Goal: Information Seeking & Learning: Learn about a topic

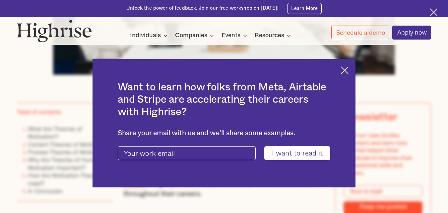
scroll to position [422, 0]
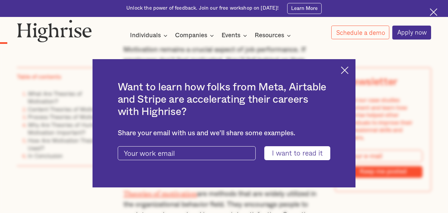
click at [349, 68] on img at bounding box center [345, 70] width 8 height 8
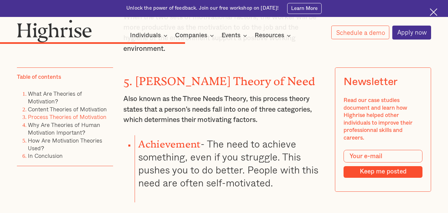
scroll to position [2113, 0]
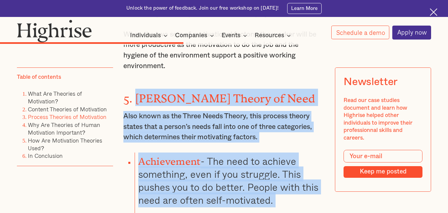
drag, startPoint x: 136, startPoint y: 71, endPoint x: 192, endPoint y: 183, distance: 125.5
click at [186, 166] on li "Achievement - The need to achieve something, even if you struggle. This pushes …" at bounding box center [230, 185] width 190 height 67
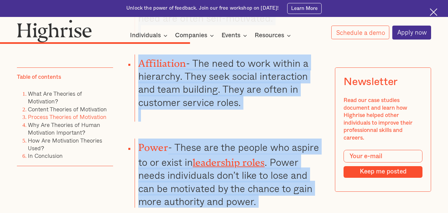
scroll to position [2368, 0]
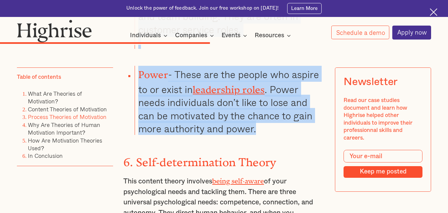
drag, startPoint x: 134, startPoint y: 69, endPoint x: 273, endPoint y: 97, distance: 141.6
copy div "[PERSON_NAME] Theory of Need Also known as the Three Needs Theory, this process…"
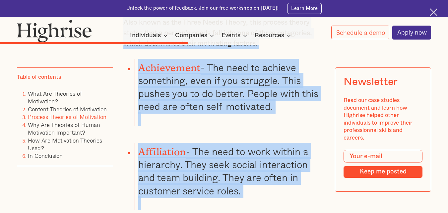
scroll to position [2122, 0]
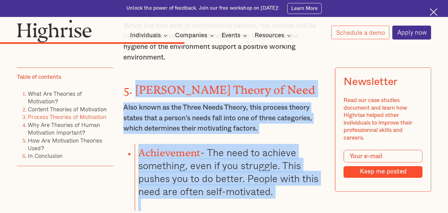
click at [233, 158] on li "Achievement - The need to achieve something, even if you struggle. This pushes …" at bounding box center [230, 177] width 190 height 67
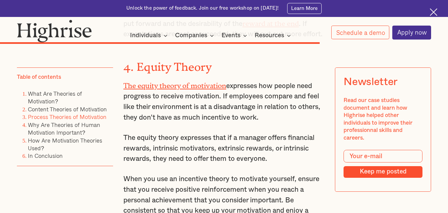
scroll to position [3411, 0]
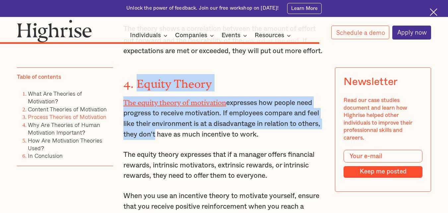
drag, startPoint x: 137, startPoint y: 61, endPoint x: 177, endPoint y: 118, distance: 70.7
click at [177, 118] on div "Process Theories of Motivation While content theories matter, process theories …" at bounding box center [223, 144] width 201 height 1414
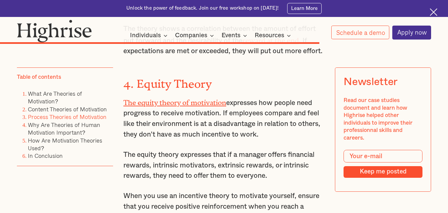
click at [178, 155] on p "The equity theory expresses that if a manager offers financial rewards, intrins…" at bounding box center [223, 165] width 201 height 32
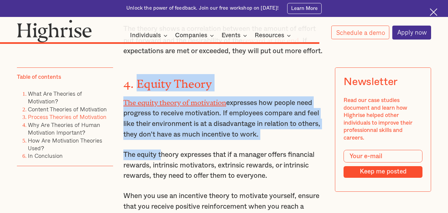
drag, startPoint x: 136, startPoint y: 60, endPoint x: 160, endPoint y: 124, distance: 68.1
click at [160, 124] on div "Process Theories of Motivation While content theories matter, process theories …" at bounding box center [223, 144] width 201 height 1414
click at [138, 77] on strong "4. Equity Theory" at bounding box center [167, 80] width 89 height 7
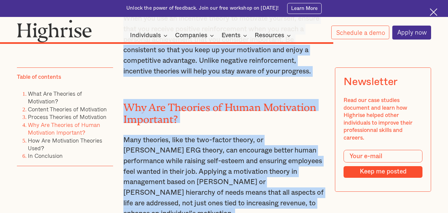
scroll to position [3613, 0]
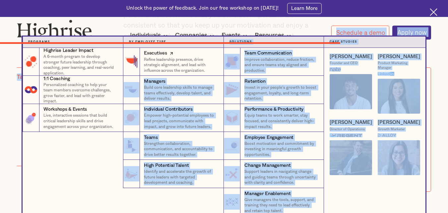
drag, startPoint x: 136, startPoint y: 61, endPoint x: 217, endPoint y: 70, distance: 81.8
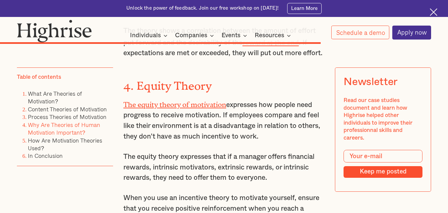
scroll to position [3443, 0]
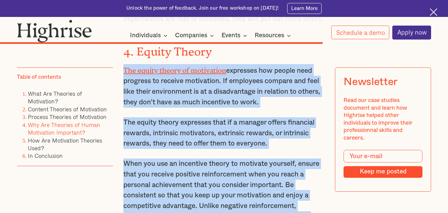
drag, startPoint x: 315, startPoint y: 195, endPoint x: 122, endPoint y: 49, distance: 242.5
click at [123, 49] on div "Process Theories of Motivation While content theories matter, process theories …" at bounding box center [223, 112] width 201 height 1414
click at [141, 73] on p "The equity theory of motivation expresses how people need progress to receive m…" at bounding box center [223, 85] width 201 height 43
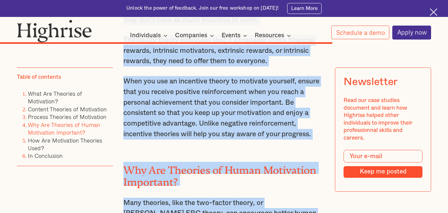
scroll to position [3547, 0]
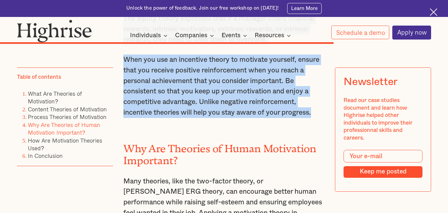
drag, startPoint x: 137, startPoint y: 48, endPoint x: 317, endPoint y: 92, distance: 185.2
click at [317, 92] on div "Process Theories of Motivation While content theories matter, process theories …" at bounding box center [223, 8] width 201 height 1414
copy div "Equity Theory The equity theory of motivation expresses how people need progres…"
click at [268, 80] on p "When you use an incentive theory to motivate yourself, ensure that you receive …" at bounding box center [223, 85] width 201 height 63
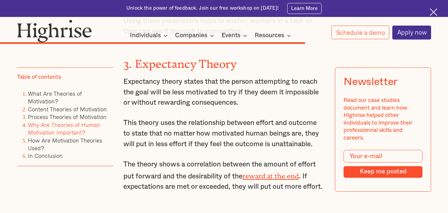
scroll to position [3250, 0]
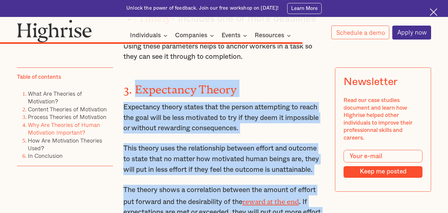
drag, startPoint x: 135, startPoint y: 59, endPoint x: 171, endPoint y: 189, distance: 134.7
copy div "Expectancy Theory Expectancy theory states that the person attempting to reach …"
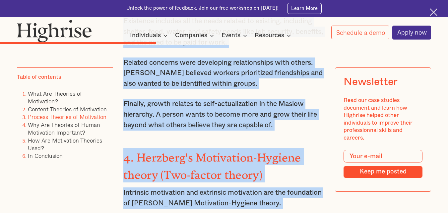
scroll to position [1870, 0]
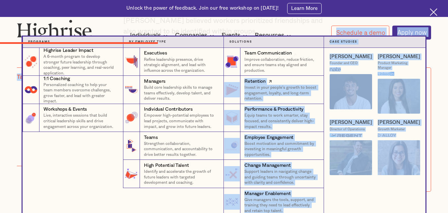
drag, startPoint x: 134, startPoint y: 56, endPoint x: 215, endPoint y: 32, distance: 83.9
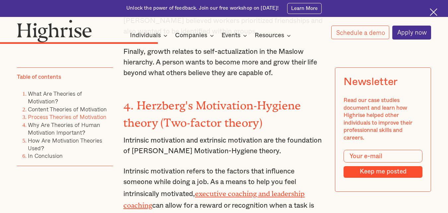
click at [231, 99] on strong "4. Herzberg's Motivation-Hygiene theory (Two-factor theory)" at bounding box center [212, 111] width 178 height 25
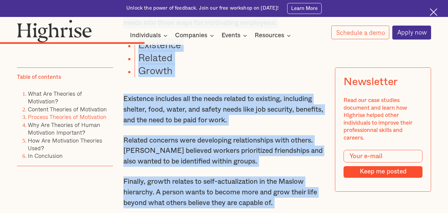
scroll to position [1753, 0]
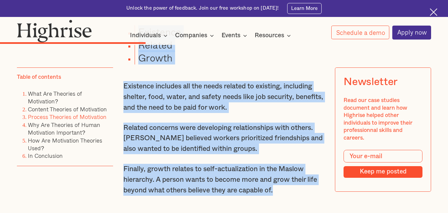
drag, startPoint x: 136, startPoint y: 52, endPoint x: 279, endPoint y: 169, distance: 185.1
click at [279, 169] on div "Content Theories of Motivation The content theory identifies a person's needs a…" at bounding box center [223, 93] width 201 height 1643
copy div "[PERSON_NAME] ERG Theory of Motivation [PERSON_NAME] created ERG theory to upda…"
